Goal: Task Accomplishment & Management: Manage account settings

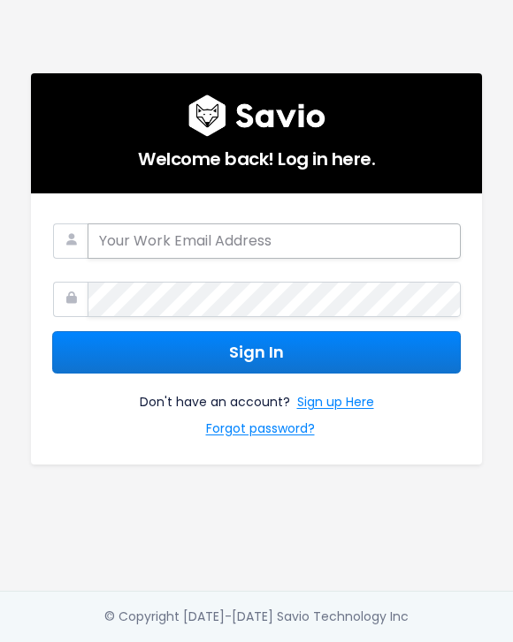
click at [203, 224] on input "email" at bounding box center [273, 241] width 373 height 35
type input "[PERSON_NAME][EMAIL_ADDRESS][DOMAIN_NAME]"
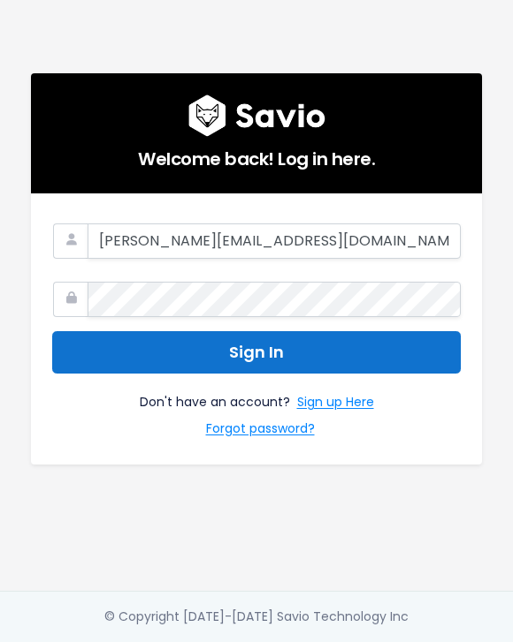
click at [143, 365] on button "Sign In" at bounding box center [256, 352] width 408 height 43
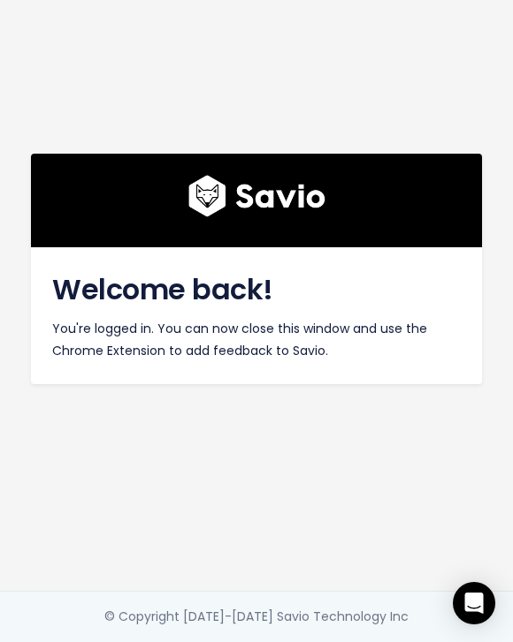
click at [330, 173] on div at bounding box center [256, 201] width 451 height 94
